Goal: Task Accomplishment & Management: Manage account settings

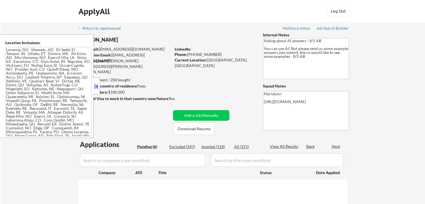
select select ""pending""
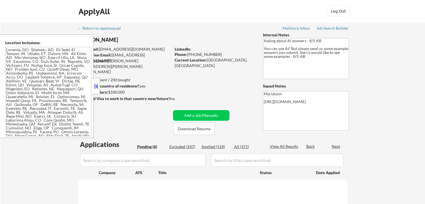
select select ""pending""
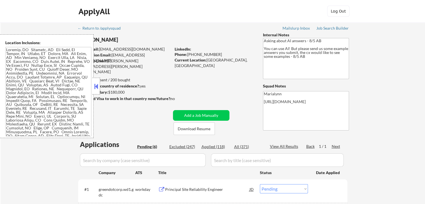
click at [96, 85] on button at bounding box center [96, 86] width 6 height 8
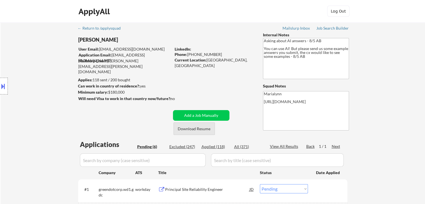
click at [183, 130] on button "Download Resume" at bounding box center [193, 128] width 41 height 13
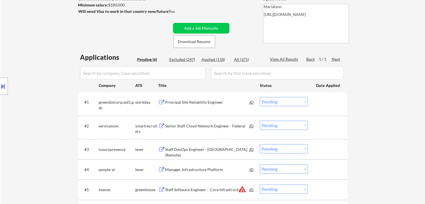
scroll to position [112, 0]
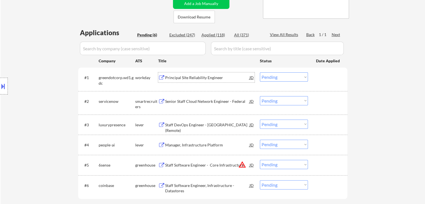
click at [185, 77] on div "Principal Site Reliability Engineer" at bounding box center [207, 78] width 84 height 6
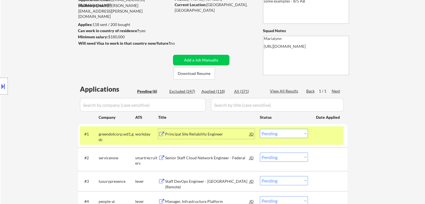
scroll to position [56, 0]
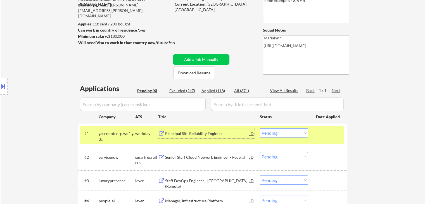
click at [203, 138] on div "Principal Site Reliability Engineer" at bounding box center [207, 133] width 84 height 10
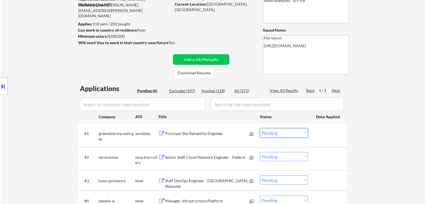
drag, startPoint x: 284, startPoint y: 132, endPoint x: 283, endPoint y: 139, distance: 6.7
click at [284, 132] on select "Choose an option... Pending Applied Excluded (Questions) Excluded (Expired) Exc…" at bounding box center [284, 132] width 48 height 9
click at [260, 128] on select "Choose an option... Pending Applied Excluded (Questions) Excluded (Expired) Exc…" at bounding box center [284, 132] width 48 height 9
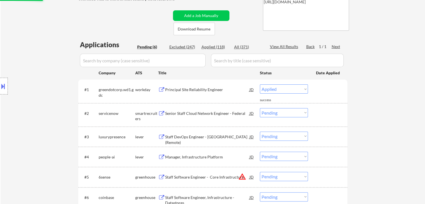
scroll to position [112, 0]
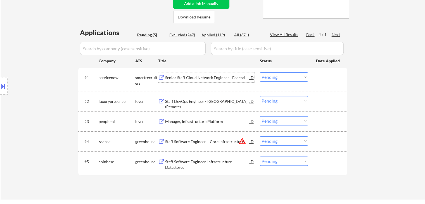
click at [189, 75] on div "Senior Staff Cloud Network Engineer - Federal" at bounding box center [207, 78] width 84 height 6
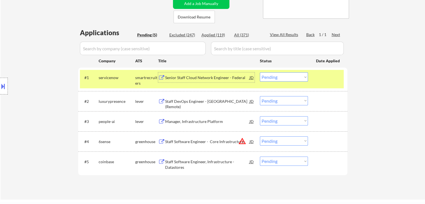
click at [277, 80] on select "Choose an option... Pending Applied Excluded (Questions) Excluded (Expired) Exc…" at bounding box center [284, 76] width 48 height 9
click at [260, 72] on select "Choose an option... Pending Applied Excluded (Questions) Excluded (Expired) Exc…" at bounding box center [284, 76] width 48 height 9
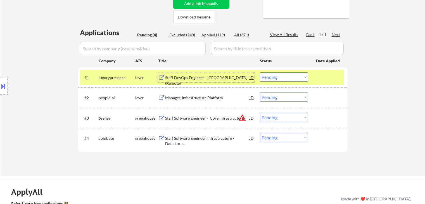
click at [191, 81] on div "Staff DevOps Engineer - US (Remote)" at bounding box center [207, 77] width 84 height 10
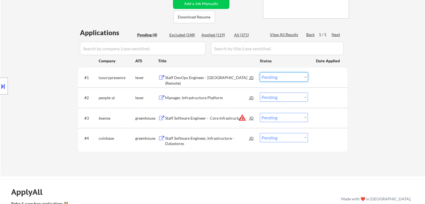
click at [279, 75] on select "Choose an option... Pending Applied Excluded (Questions) Excluded (Expired) Exc…" at bounding box center [284, 76] width 48 height 9
click at [260, 72] on select "Choose an option... Pending Applied Excluded (Questions) Excluded (Expired) Exc…" at bounding box center [284, 76] width 48 height 9
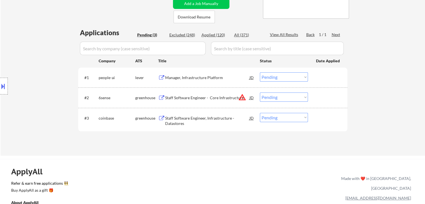
click at [184, 79] on div "Manager, Infrastructure Platform" at bounding box center [207, 78] width 84 height 6
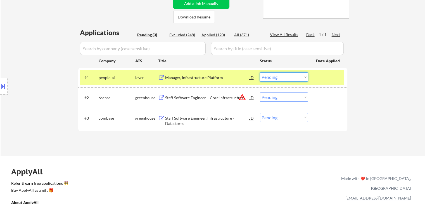
click at [290, 81] on select "Choose an option... Pending Applied Excluded (Questions) Excluded (Expired) Exc…" at bounding box center [284, 76] width 48 height 9
click at [260, 72] on select "Choose an option... Pending Applied Excluded (Questions) Excluded (Expired) Exc…" at bounding box center [284, 76] width 48 height 9
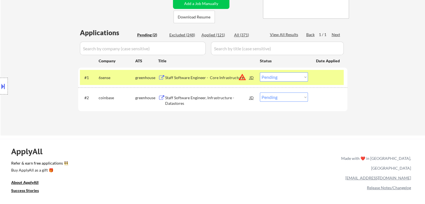
click at [214, 82] on div "Staff Software Engineer - Core Infrastructure" at bounding box center [207, 77] width 84 height 10
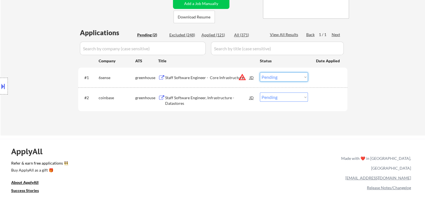
drag, startPoint x: 270, startPoint y: 77, endPoint x: 275, endPoint y: 81, distance: 6.5
click at [270, 77] on select "Choose an option... Pending Applied Excluded (Questions) Excluded (Expired) Exc…" at bounding box center [284, 76] width 48 height 9
click at [260, 72] on select "Choose an option... Pending Applied Excluded (Questions) Excluded (Expired) Exc…" at bounding box center [284, 76] width 48 height 9
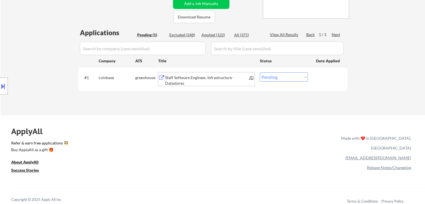
click at [179, 80] on div "Staff Software Engineer, Infrastructure - Datastores" at bounding box center [207, 80] width 84 height 11
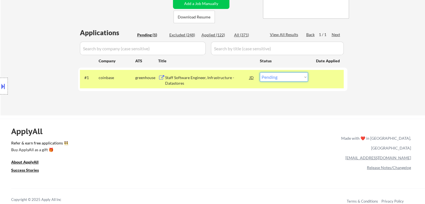
drag, startPoint x: 278, startPoint y: 77, endPoint x: 280, endPoint y: 81, distance: 4.3
click at [278, 77] on select "Choose an option... Pending Applied Excluded (Questions) Excluded (Expired) Exc…" at bounding box center [284, 76] width 48 height 9
select select ""excluded__expired_""
click at [260, 72] on select "Choose an option... Pending Applied Excluded (Questions) Excluded (Expired) Exc…" at bounding box center [284, 76] width 48 height 9
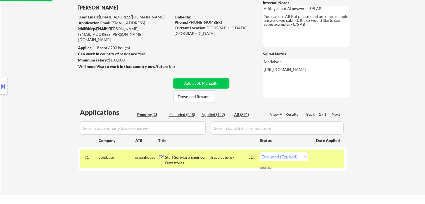
scroll to position [28, 0]
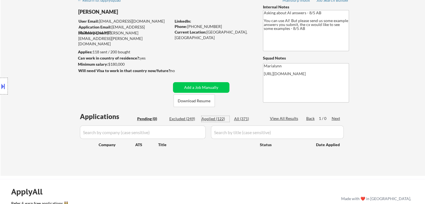
click at [220, 120] on div "Applied (122)" at bounding box center [215, 119] width 28 height 6
click at [217, 118] on div "Applied (122)" at bounding box center [215, 119] width 28 height 6
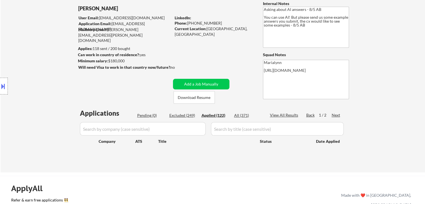
select select ""applied""
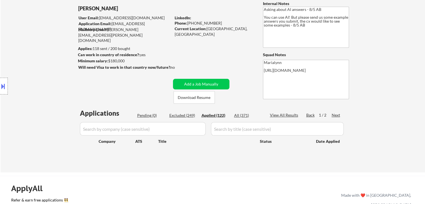
select select ""applied""
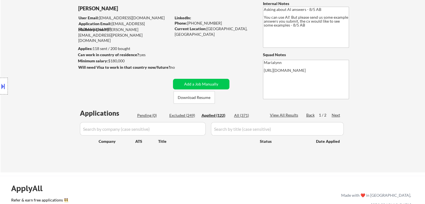
select select ""applied""
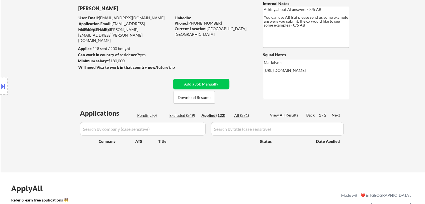
select select ""applied""
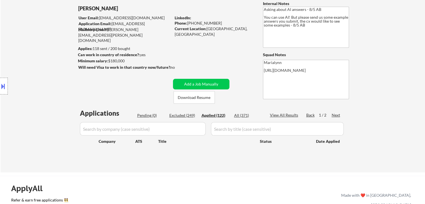
select select ""applied""
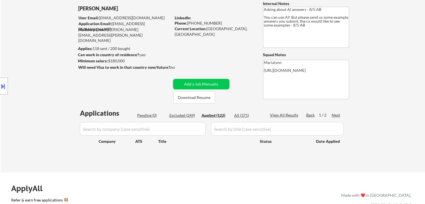
select select ""applied""
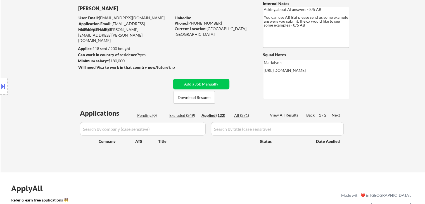
select select ""applied""
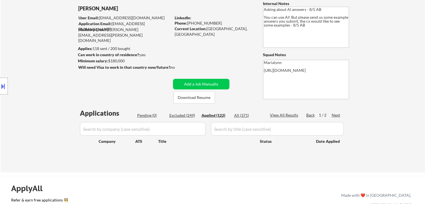
select select ""applied""
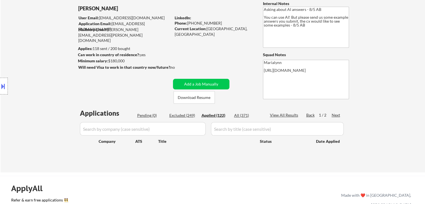
select select ""applied""
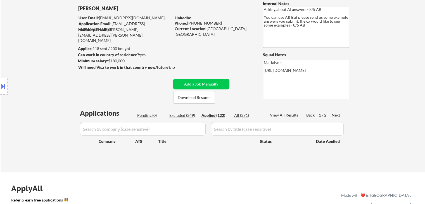
select select ""applied""
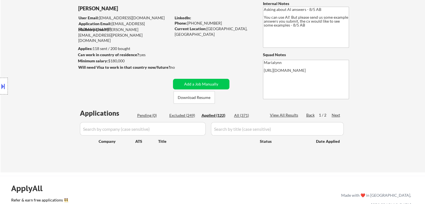
select select ""applied""
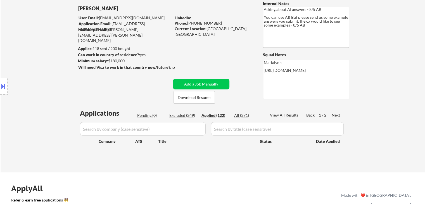
select select ""applied""
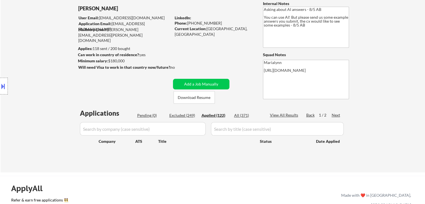
select select ""applied""
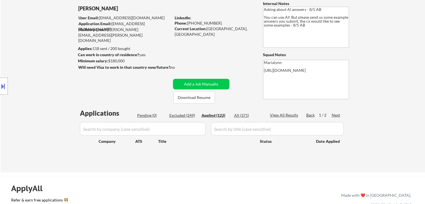
select select ""applied""
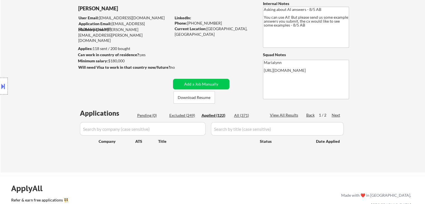
select select ""applied""
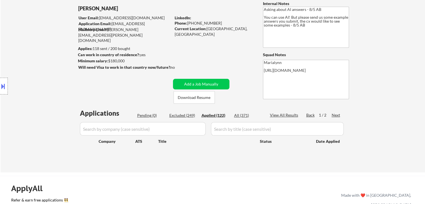
select select ""applied""
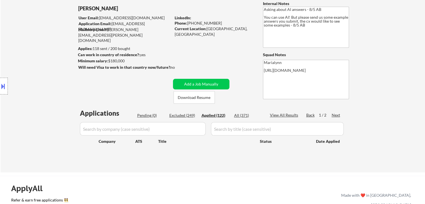
select select ""applied""
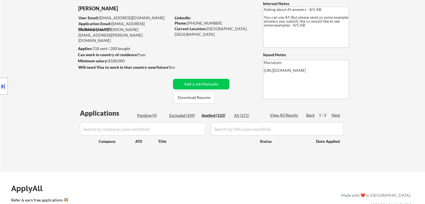
select select ""applied""
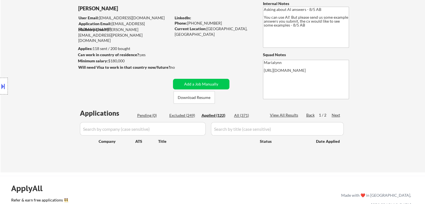
select select ""applied""
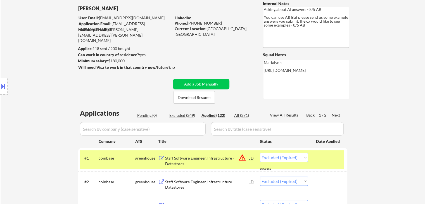
select select ""applied""
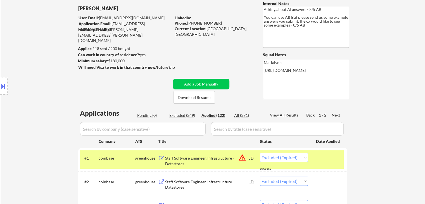
select select ""applied""
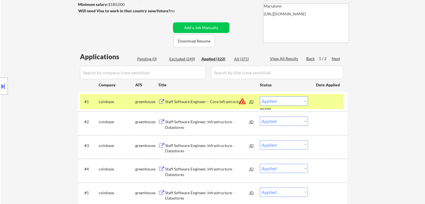
scroll to position [112, 0]
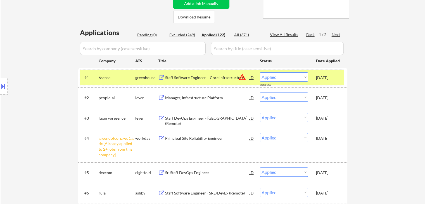
click at [145, 78] on div "greenhouse" at bounding box center [146, 78] width 23 height 6
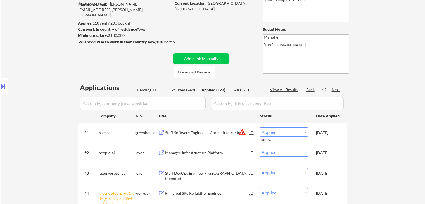
scroll to position [56, 0]
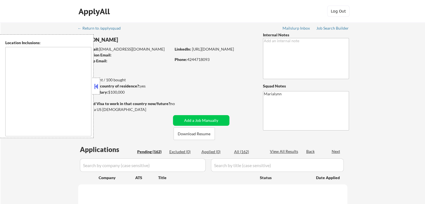
select select ""pending""
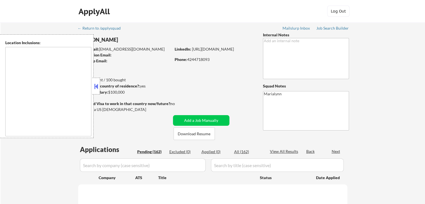
select select ""pending""
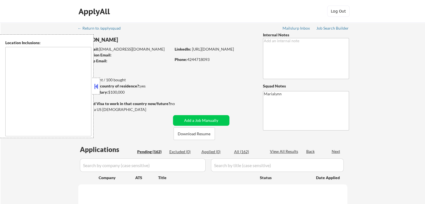
select select ""pending""
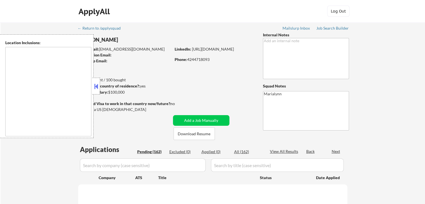
select select ""pending""
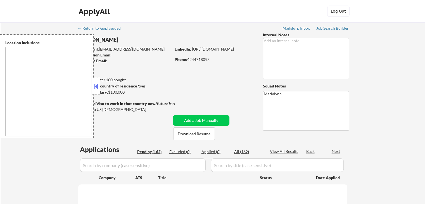
select select ""pending""
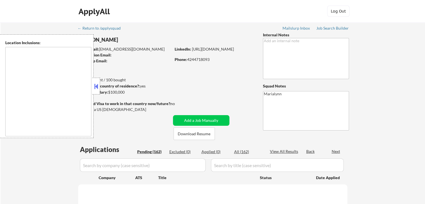
select select ""pending""
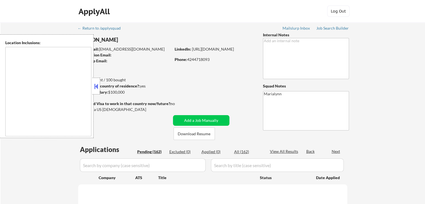
select select ""pending""
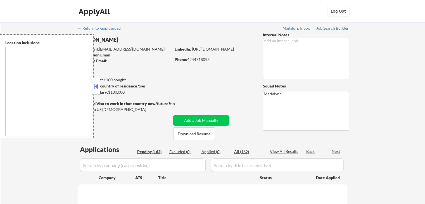
select select ""pending""
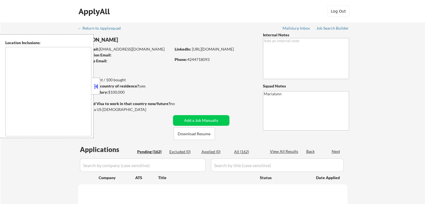
select select ""pending""
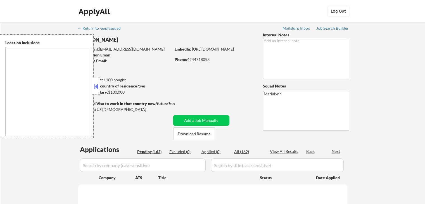
select select ""pending""
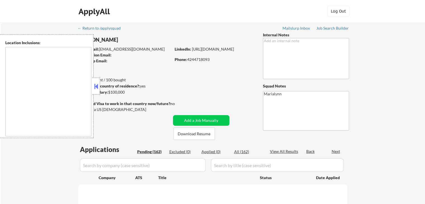
select select ""pending""
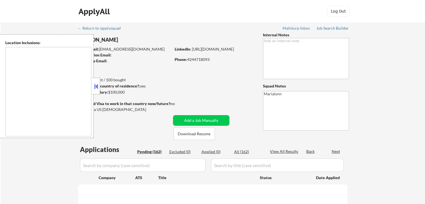
select select ""pending""
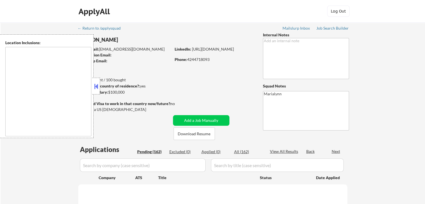
select select ""pending""
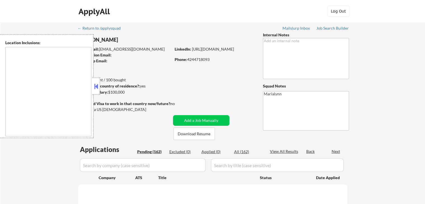
select select ""pending""
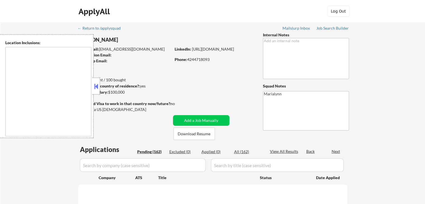
select select ""pending""
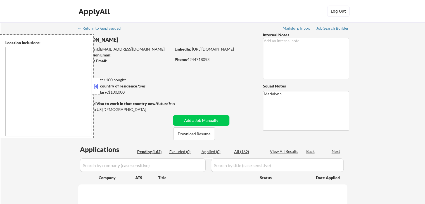
select select ""pending""
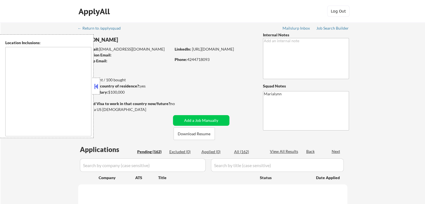
select select ""pending""
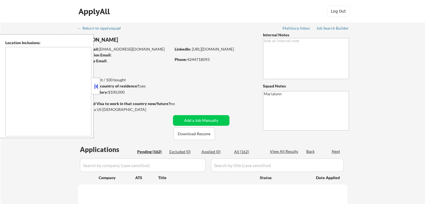
select select ""pending""
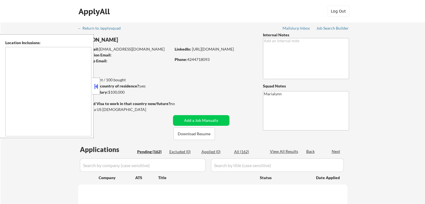
select select ""pending""
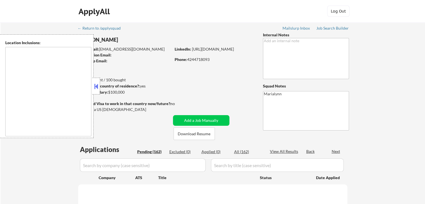
select select ""pending""
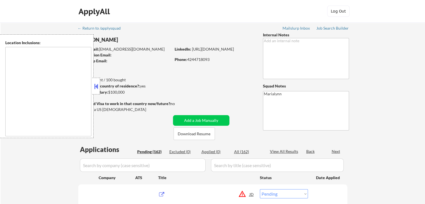
type textarea "Santa Monica, CA Culver City, CA Inglewood, CA Beverly Hills, CA West Hollywood…"
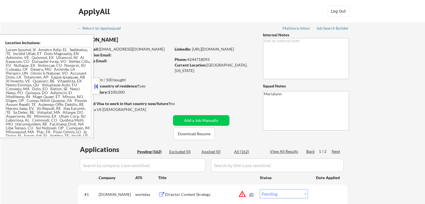
click at [96, 85] on button at bounding box center [96, 86] width 6 height 8
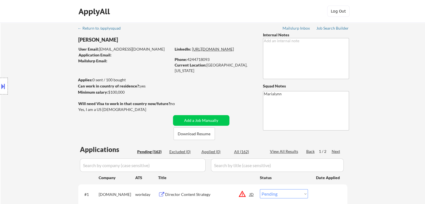
click at [234, 51] on link "[URL][DOMAIN_NAME]" at bounding box center [213, 49] width 42 height 5
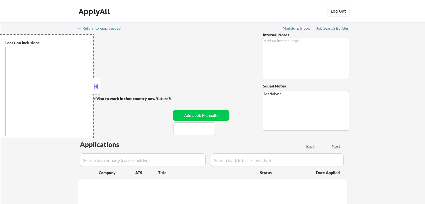
type textarea "[GEOGRAPHIC_DATA], [GEOGRAPHIC_DATA] [GEOGRAPHIC_DATA], [GEOGRAPHIC_DATA] [GEOG…"
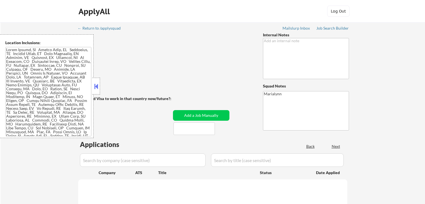
select select ""pending""
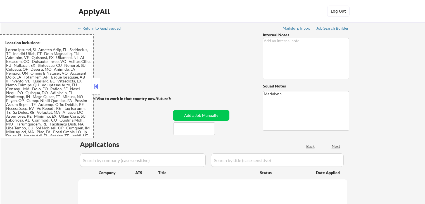
select select ""pending""
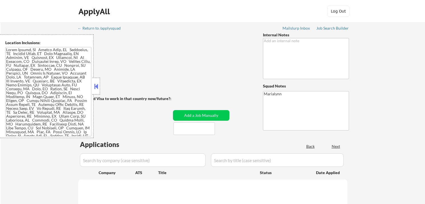
select select ""pending""
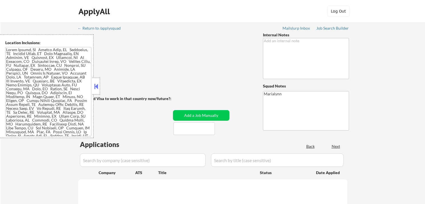
select select ""pending""
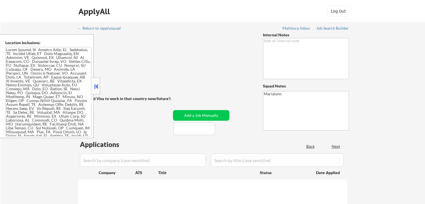
select select ""pending""
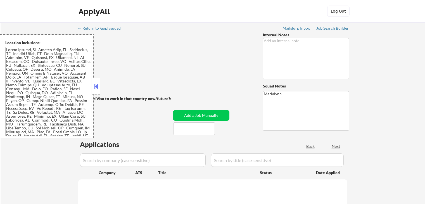
select select ""pending""
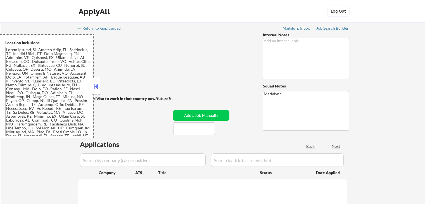
select select ""pending""
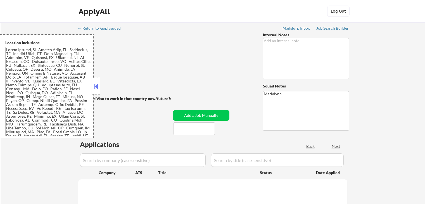
select select ""pending""
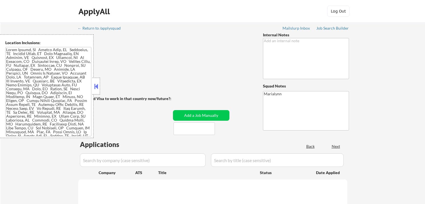
select select ""pending""
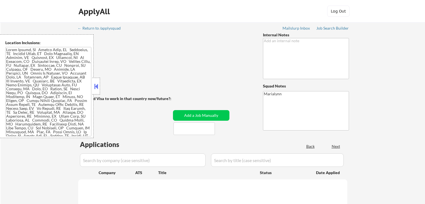
select select ""pending""
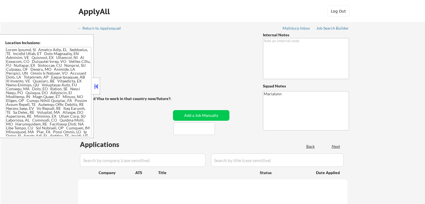
select select ""pending""
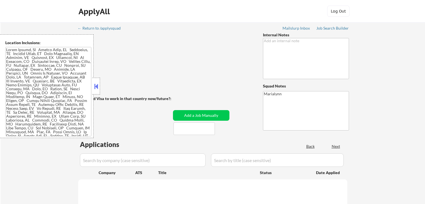
select select ""pending""
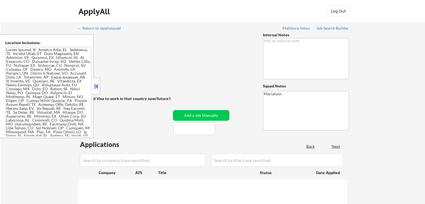
select select ""pending""
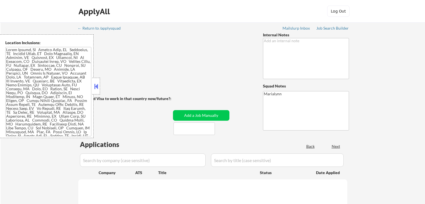
select select ""pending""
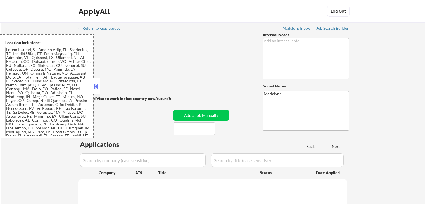
select select ""pending""
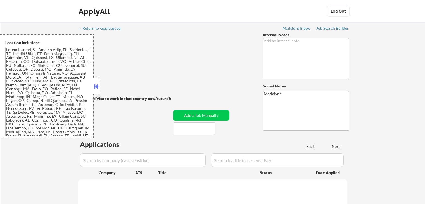
select select ""pending""
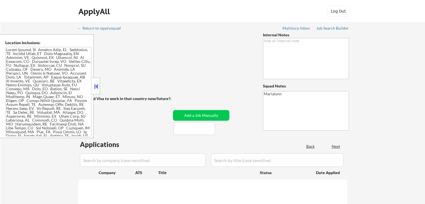
select select ""pending""
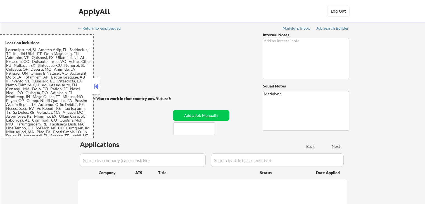
select select ""pending""
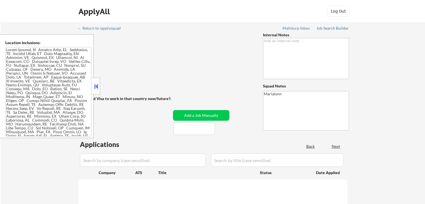
select select ""pending""
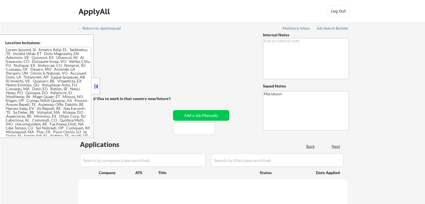
select select ""pending""
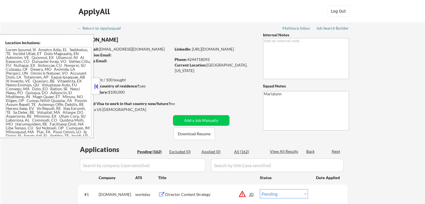
click at [95, 87] on button at bounding box center [96, 86] width 6 height 8
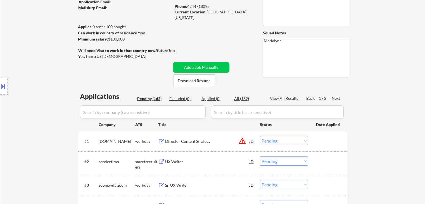
scroll to position [56, 0]
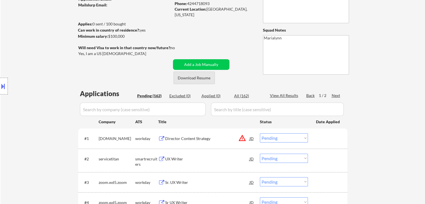
click at [199, 81] on button "Download Resume" at bounding box center [193, 77] width 41 height 13
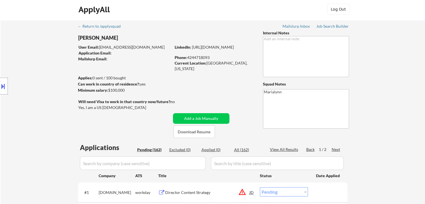
scroll to position [0, 0]
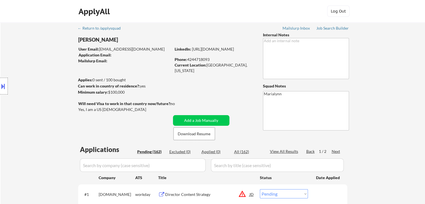
click at [108, 38] on div "[PERSON_NAME]" at bounding box center [135, 39] width 115 height 7
click at [104, 42] on div "[PERSON_NAME]" at bounding box center [135, 39] width 115 height 7
copy div "[PERSON_NAME]"
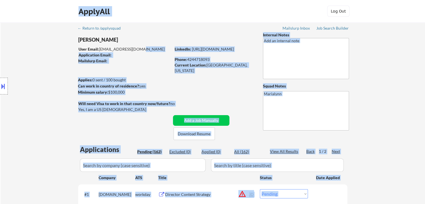
drag, startPoint x: 140, startPoint y: 48, endPoint x: 100, endPoint y: 47, distance: 40.0
click at [100, 47] on body "← Return to /applysquad Mailslurp Inbox Job Search Builder Adam Meery User Emai…" at bounding box center [212, 102] width 425 height 204
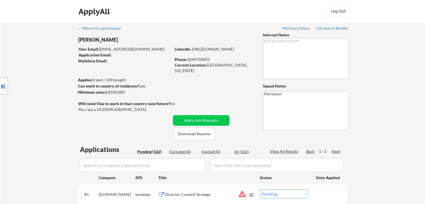
click at [101, 47] on div "User Email: adammeery@gmail.com" at bounding box center [124, 49] width 92 height 6
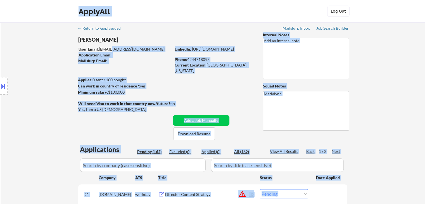
drag, startPoint x: 99, startPoint y: 49, endPoint x: 111, endPoint y: 47, distance: 11.8
click at [111, 47] on body "← Return to /applysquad Mailslurp Inbox Job Search Builder Adam Meery User Emai…" at bounding box center [212, 102] width 425 height 204
click at [126, 47] on div "User Email: adammeery@gmail.com" at bounding box center [124, 49] width 92 height 6
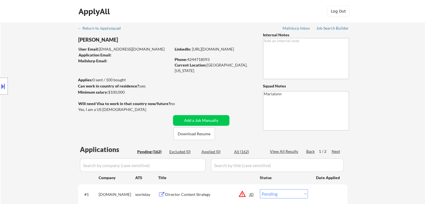
click at [129, 39] on div "[PERSON_NAME]" at bounding box center [135, 39] width 115 height 7
click at [130, 49] on div "User Email: adammeery@gmail.com" at bounding box center [124, 49] width 92 height 6
drag, startPoint x: 139, startPoint y: 49, endPoint x: 100, endPoint y: 49, distance: 38.8
click at [100, 49] on div "User Email: adammeery@gmail.com" at bounding box center [124, 49] width 92 height 6
copy div "[EMAIL_ADDRESS][DOMAIN_NAME]"
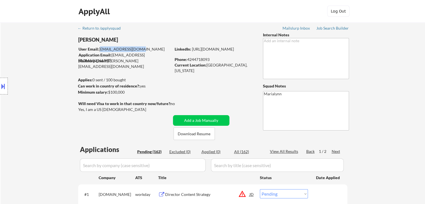
drag, startPoint x: 188, startPoint y: 60, endPoint x: 211, endPoint y: 58, distance: 23.5
click at [211, 58] on div "Phone: 4244718093" at bounding box center [214, 60] width 79 height 6
copy div "4244718093"
drag, startPoint x: 207, startPoint y: 64, endPoint x: 252, endPoint y: 66, distance: 45.6
click at [252, 66] on div "Current Location: Hermosa Beach, California" at bounding box center [214, 67] width 79 height 11
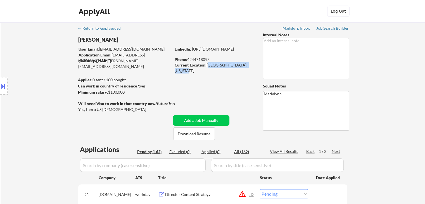
copy div "[GEOGRAPHIC_DATA], [US_STATE]"
drag, startPoint x: 0, startPoint y: 87, endPoint x: 4, endPoint y: 89, distance: 3.8
click at [1, 87] on button at bounding box center [3, 86] width 6 height 9
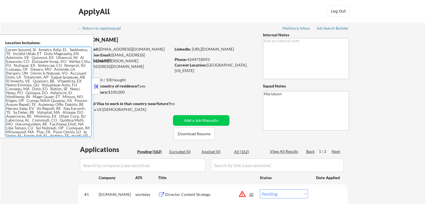
drag, startPoint x: 62, startPoint y: 135, endPoint x: 0, endPoint y: 10, distance: 139.0
click at [0, 10] on body "← Return to /applysquad Mailslurp Inbox Job Search Builder Adam Meery User Emai…" at bounding box center [212, 102] width 425 height 204
click at [161, 85] on div "Can work in country of residence?: yes" at bounding box center [123, 86] width 91 height 6
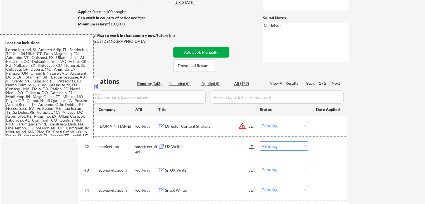
scroll to position [112, 0]
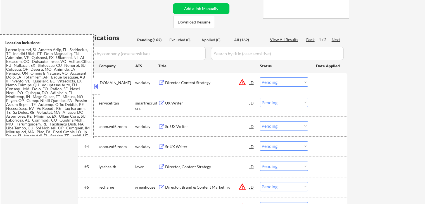
click at [95, 86] on button at bounding box center [96, 86] width 6 height 8
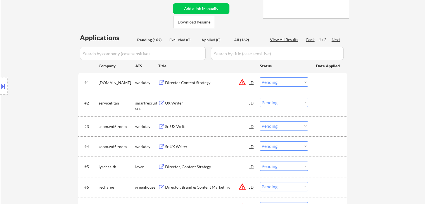
click at [172, 104] on div "UX Writer" at bounding box center [207, 103] width 84 height 6
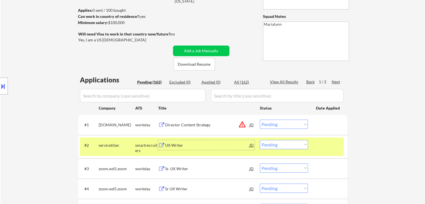
scroll to position [28, 0]
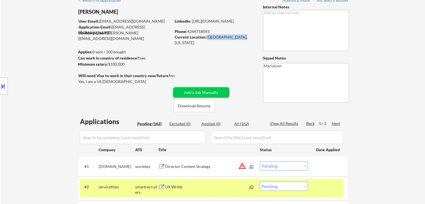
drag, startPoint x: 207, startPoint y: 36, endPoint x: 240, endPoint y: 37, distance: 33.0
click at [240, 37] on div "Current Location: Hermosa Beach, California" at bounding box center [214, 39] width 79 height 11
copy div "Hermosa Beach, Ca"
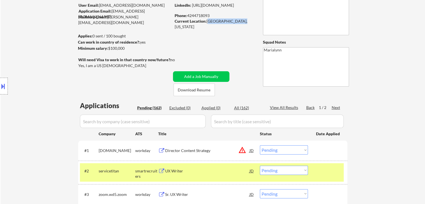
scroll to position [112, 0]
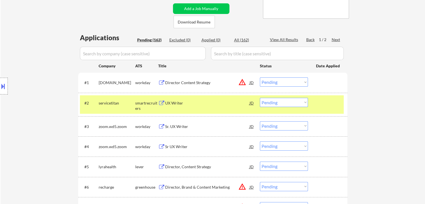
drag, startPoint x: 281, startPoint y: 102, endPoint x: 281, endPoint y: 106, distance: 4.5
click at [281, 102] on select "Choose an option... Pending Applied Excluded (Questions) Excluded (Expired) Exc…" at bounding box center [284, 102] width 48 height 9
click at [260, 98] on select "Choose an option... Pending Applied Excluded (Questions) Excluded (Expired) Exc…" at bounding box center [284, 102] width 48 height 9
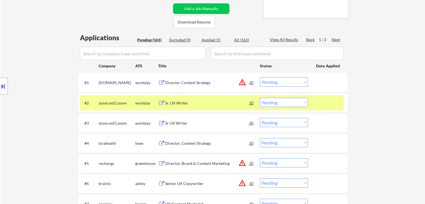
click at [173, 99] on div "Sr. UX Writer" at bounding box center [207, 103] width 84 height 10
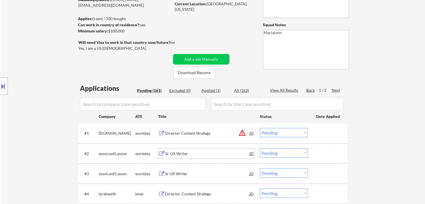
scroll to position [28, 0]
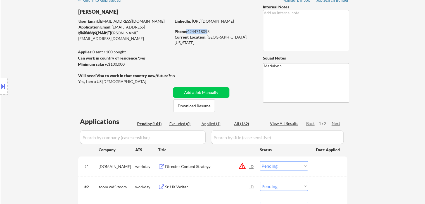
drag, startPoint x: 186, startPoint y: 32, endPoint x: 205, endPoint y: 30, distance: 18.6
click at [205, 30] on div "Phone: 4244718093" at bounding box center [214, 32] width 79 height 6
click at [201, 30] on div "Phone: 4244718093" at bounding box center [214, 32] width 79 height 6
drag, startPoint x: 188, startPoint y: 32, endPoint x: 211, endPoint y: 30, distance: 23.0
click at [211, 30] on div "Phone: 4244718093" at bounding box center [214, 32] width 79 height 6
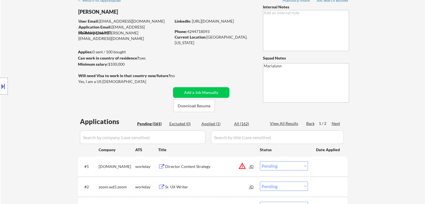
copy div "4244718093"
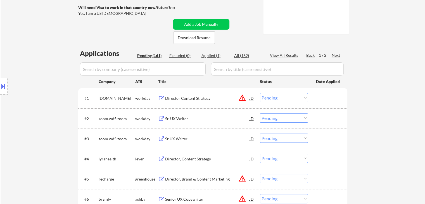
scroll to position [140, 0]
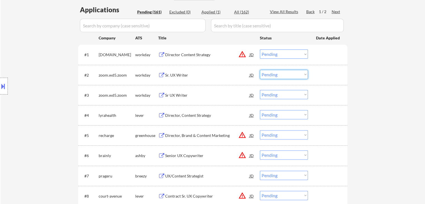
click at [281, 74] on select "Choose an option... Pending Applied Excluded (Questions) Excluded (Expired) Exc…" at bounding box center [284, 74] width 48 height 9
click at [260, 70] on select "Choose an option... Pending Applied Excluded (Questions) Excluded (Expired) Exc…" at bounding box center [284, 74] width 48 height 9
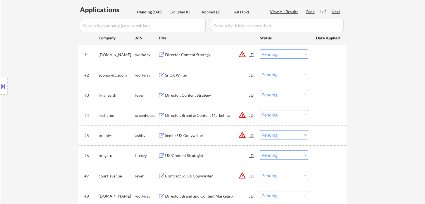
click at [176, 77] on div "Sr UX Writer" at bounding box center [207, 75] width 84 height 6
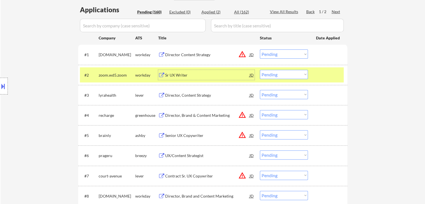
drag, startPoint x: 278, startPoint y: 75, endPoint x: 278, endPoint y: 78, distance: 3.7
click at [278, 75] on select "Choose an option... Pending Applied Excluded (Questions) Excluded (Expired) Exc…" at bounding box center [284, 74] width 48 height 9
click at [260, 70] on select "Choose an option... Pending Applied Excluded (Questions) Excluded (Expired) Exc…" at bounding box center [284, 74] width 48 height 9
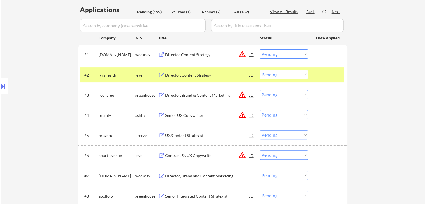
click at [192, 75] on div "Director, Content Strategy" at bounding box center [207, 75] width 84 height 6
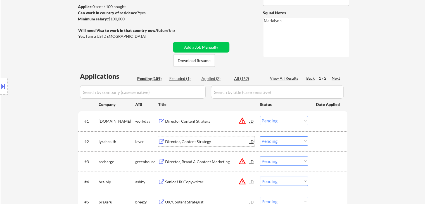
scroll to position [28, 0]
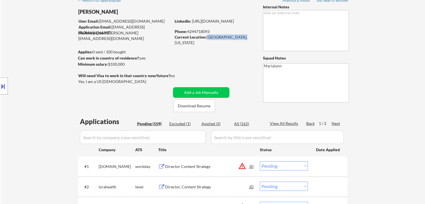
drag, startPoint x: 206, startPoint y: 36, endPoint x: 239, endPoint y: 36, distance: 33.0
click at [239, 36] on div "Current Location: Hermosa Beach, California" at bounding box center [214, 39] width 79 height 11
copy div "Hermosa Beach, Ca"
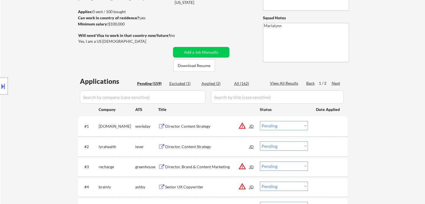
scroll to position [112, 0]
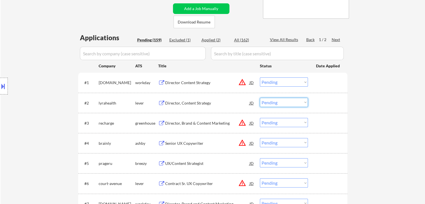
click at [283, 101] on select "Choose an option... Pending Applied Excluded (Questions) Excluded (Expired) Exc…" at bounding box center [284, 102] width 48 height 9
click at [260, 98] on select "Choose an option... Pending Applied Excluded (Questions) Excluded (Expired) Exc…" at bounding box center [284, 102] width 48 height 9
select select ""pending""
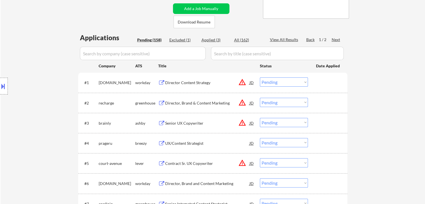
click at [190, 144] on div "UX/Content Strategist" at bounding box center [207, 143] width 84 height 6
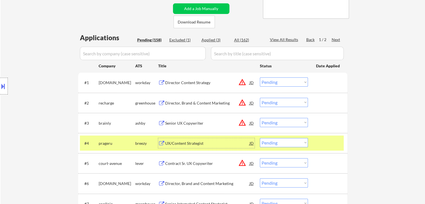
click at [277, 142] on select "Choose an option... Pending Applied Excluded (Questions) Excluded (Expired) Exc…" at bounding box center [284, 142] width 48 height 9
click at [260, 138] on select "Choose an option... Pending Applied Excluded (Questions) Excluded (Expired) Exc…" at bounding box center [284, 142] width 48 height 9
select select ""pending""
click at [147, 143] on div "lever" at bounding box center [146, 143] width 23 height 6
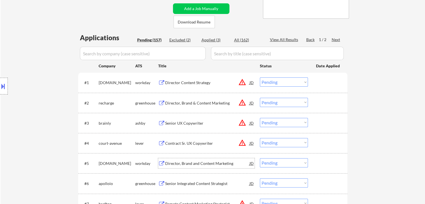
click at [194, 162] on div "Director, Brand and Content Marketing" at bounding box center [207, 164] width 84 height 6
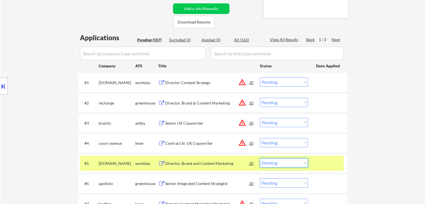
click at [300, 163] on select "Choose an option... Pending Applied Excluded (Questions) Excluded (Expired) Exc…" at bounding box center [284, 162] width 48 height 9
click at [260, 158] on select "Choose an option... Pending Applied Excluded (Questions) Excluded (Expired) Exc…" at bounding box center [284, 162] width 48 height 9
click at [211, 163] on div "Senior Integrated Content Strategist" at bounding box center [207, 164] width 84 height 6
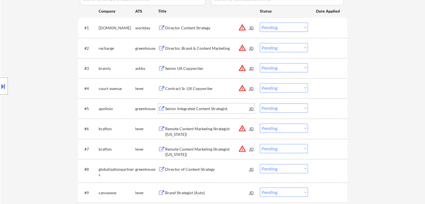
scroll to position [168, 0]
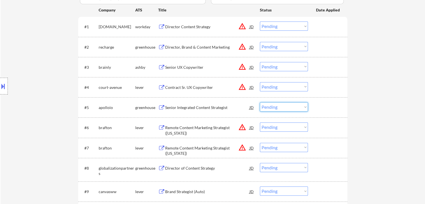
drag, startPoint x: 278, startPoint y: 106, endPoint x: 279, endPoint y: 110, distance: 3.5
click at [278, 106] on select "Choose an option... Pending Applied Excluded (Questions) Excluded (Expired) Exc…" at bounding box center [284, 106] width 48 height 9
click at [260, 102] on select "Choose an option... Pending Applied Excluded (Questions) Excluded (Expired) Exc…" at bounding box center [284, 106] width 48 height 9
select select ""pending""
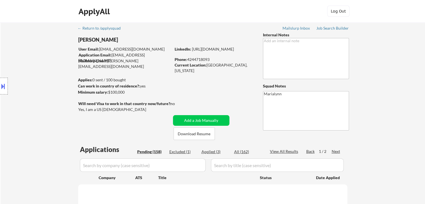
click at [208, 149] on div "Applied (3)" at bounding box center [215, 152] width 28 height 6
click at [208, 151] on div "Applied (3)" at bounding box center [215, 152] width 28 height 6
select select ""pending""
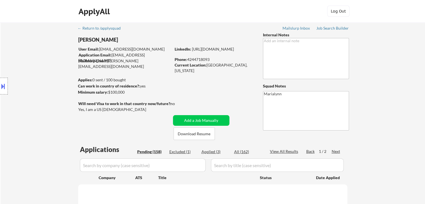
select select ""pending""
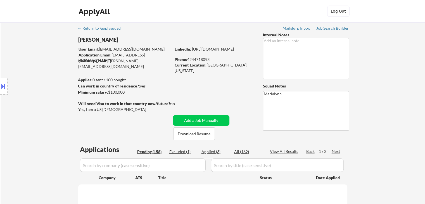
select select ""pending""
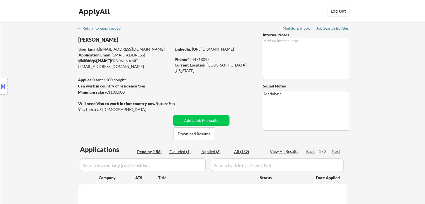
select select ""pending""
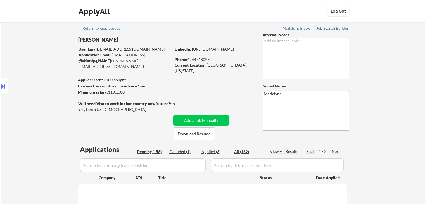
select select ""pending""
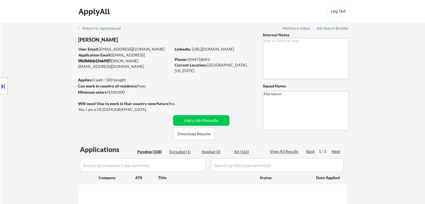
select select ""pending""
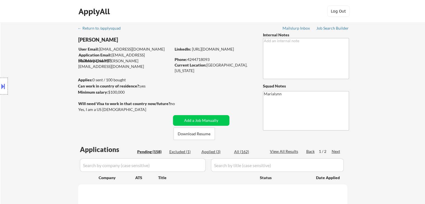
select select ""pending""
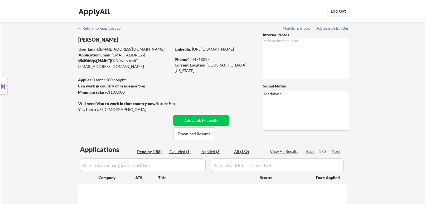
select select ""pending""
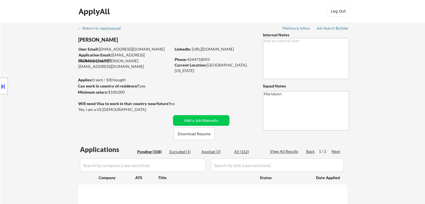
select select ""pending""
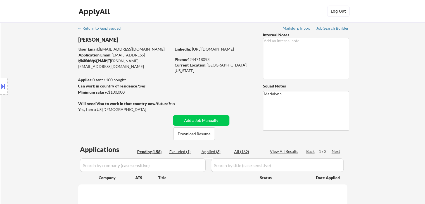
select select ""pending""
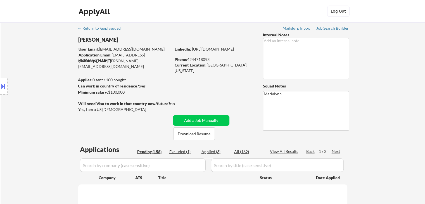
select select ""pending""
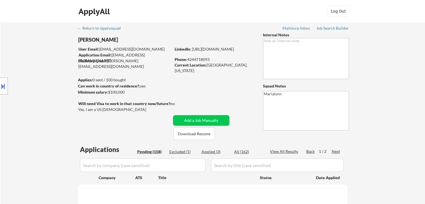
select select ""pending""
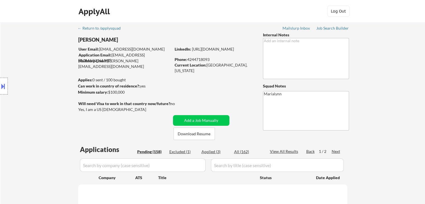
select select ""pending""
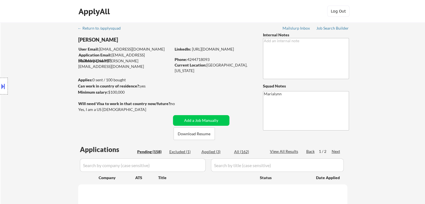
select select ""pending""
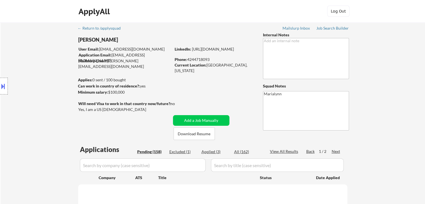
select select ""pending""
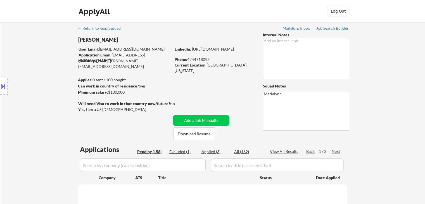
select select ""pending""
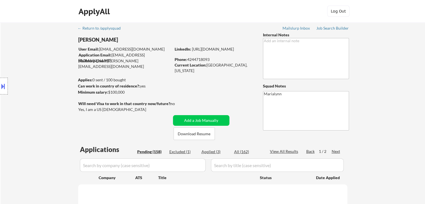
select select ""pending""
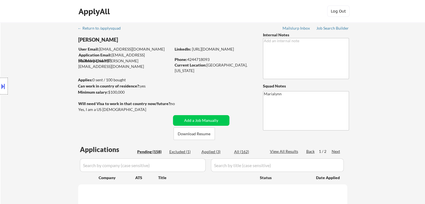
select select ""pending""
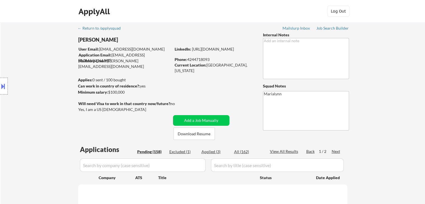
select select ""pending""
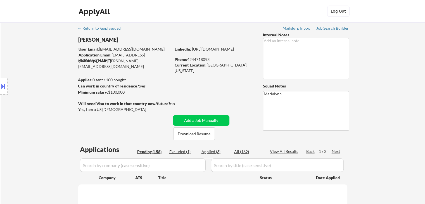
select select ""pending""
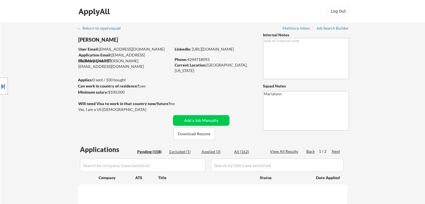
select select ""pending""
select select ""applied""
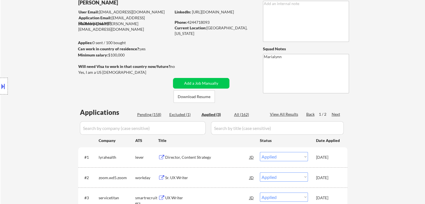
scroll to position [84, 0]
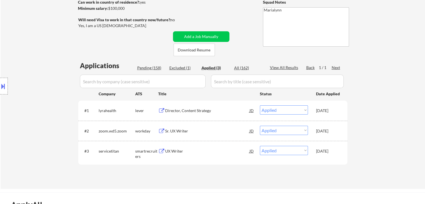
click at [209, 69] on div "Applied (3)" at bounding box center [215, 68] width 28 height 6
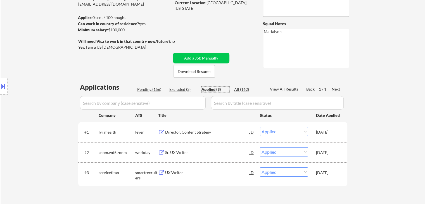
scroll to position [28, 0]
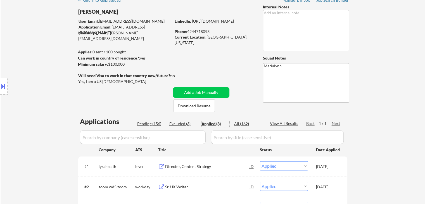
click at [220, 23] on link "[URL][DOMAIN_NAME]" at bounding box center [213, 21] width 42 height 5
select select ""applied""
